Goal: Information Seeking & Learning: Find specific fact

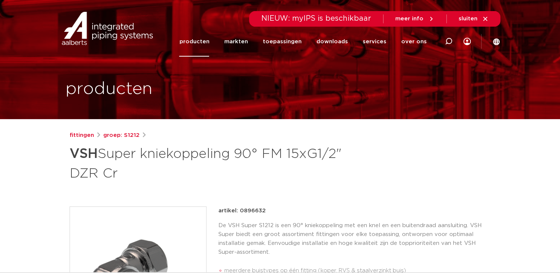
click at [198, 42] on link "producten" at bounding box center [194, 42] width 30 height 30
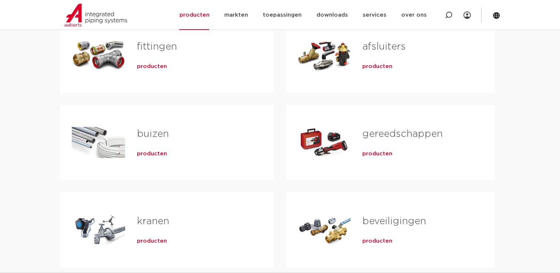
scroll to position [167, 0]
click at [152, 65] on span "producten" at bounding box center [152, 66] width 30 height 7
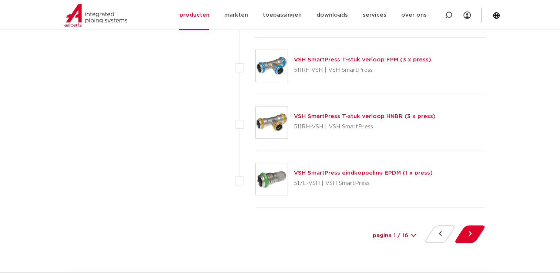
scroll to position [3349, 0]
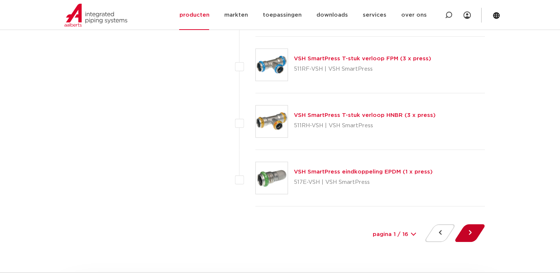
click at [468, 227] on button at bounding box center [469, 233] width 21 height 18
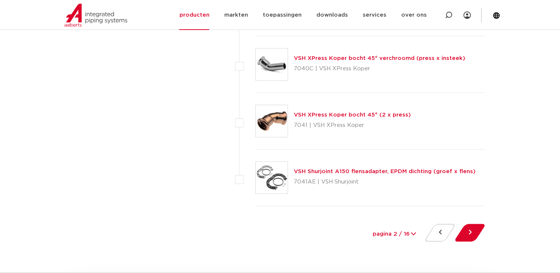
scroll to position [3373, 0]
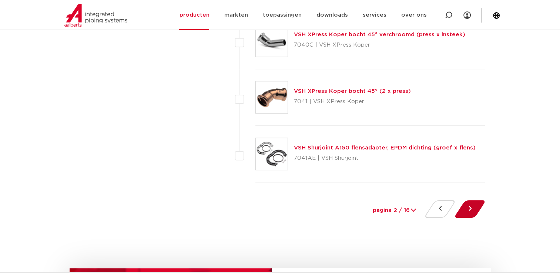
click at [473, 206] on button at bounding box center [469, 209] width 21 height 18
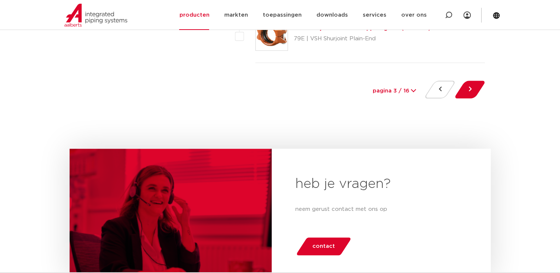
scroll to position [3432, 0]
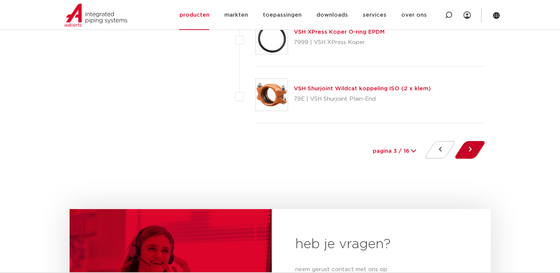
click at [467, 142] on button at bounding box center [469, 150] width 21 height 18
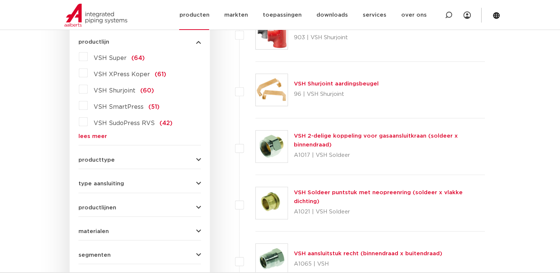
scroll to position [202, 0]
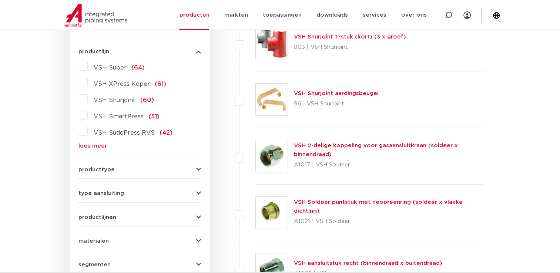
click at [88, 67] on label "VSH Super (64)" at bounding box center [116, 66] width 57 height 12
click at [0, 0] on input "VSH Super (64)" at bounding box center [0, 0] width 0 height 0
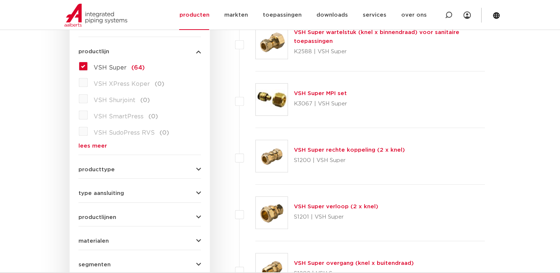
click at [354, 31] on link "VSH Super wartelstuk (knel x binnendraad) voor sanitaire toepassingen" at bounding box center [376, 37] width 165 height 14
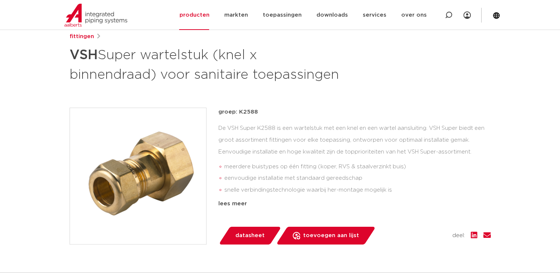
scroll to position [98, 0]
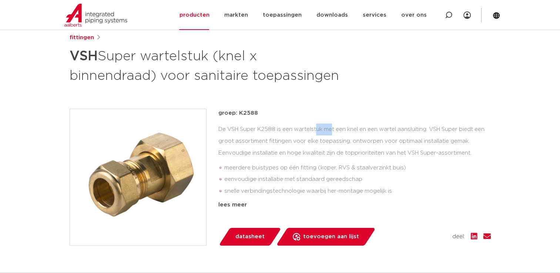
drag, startPoint x: 276, startPoint y: 129, endPoint x: 258, endPoint y: 128, distance: 18.5
click at [258, 128] on div "De VSH Super K2588 is een wartelstuk met een knel en een wartel aansluiting. VS…" at bounding box center [354, 161] width 272 height 74
copy div "K2588"
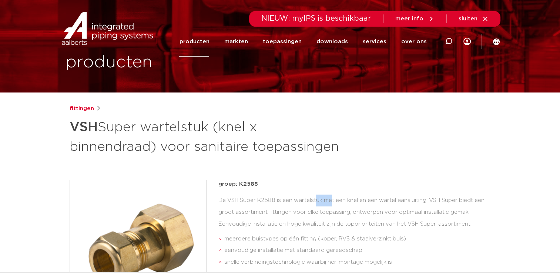
scroll to position [0, 0]
